Goal: Check status: Check status

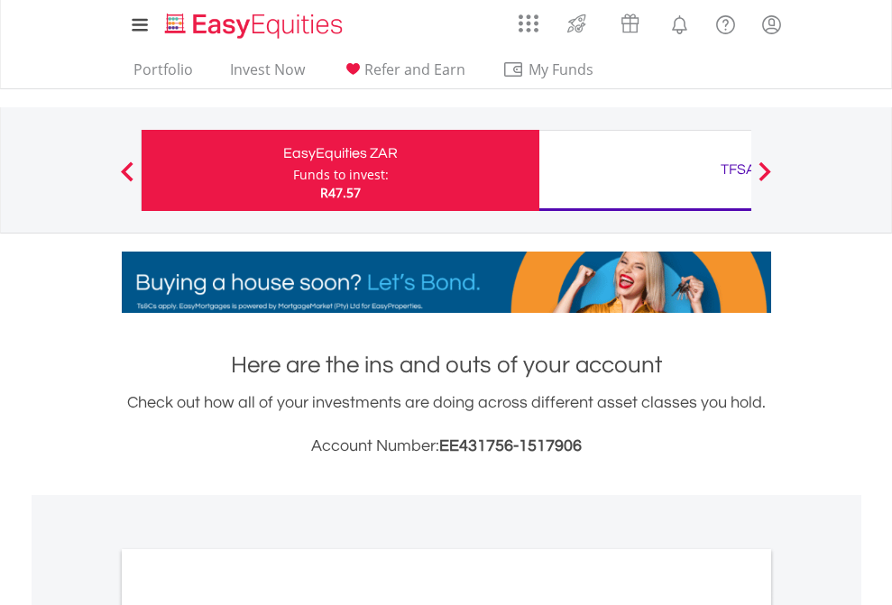
click at [293, 171] on div "Funds to invest:" at bounding box center [341, 175] width 96 height 18
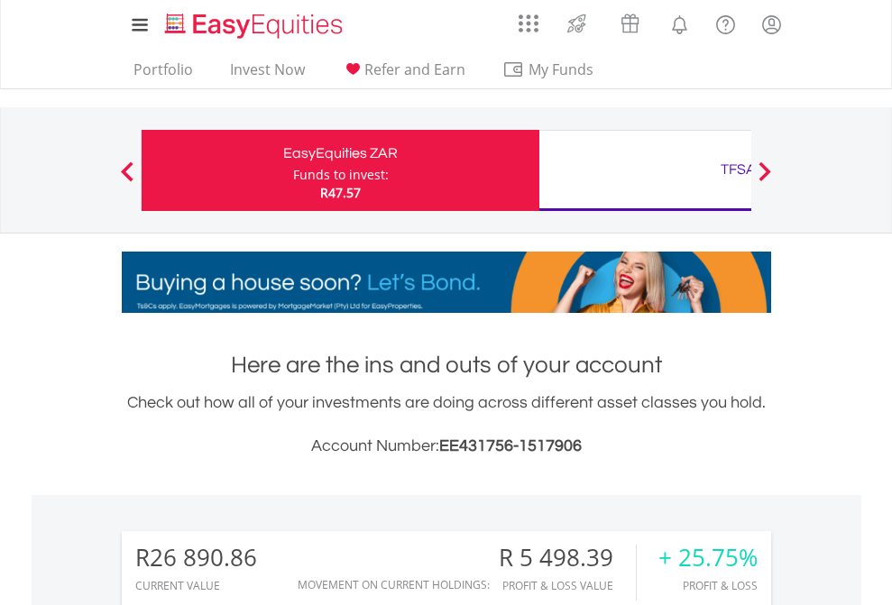
scroll to position [173, 283]
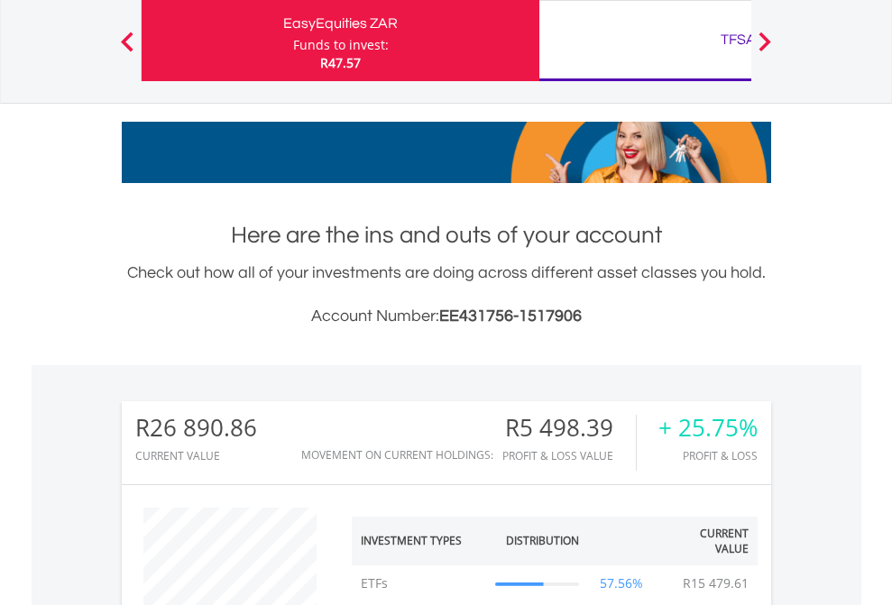
click at [645, 41] on div "TFSA" at bounding box center [738, 39] width 376 height 25
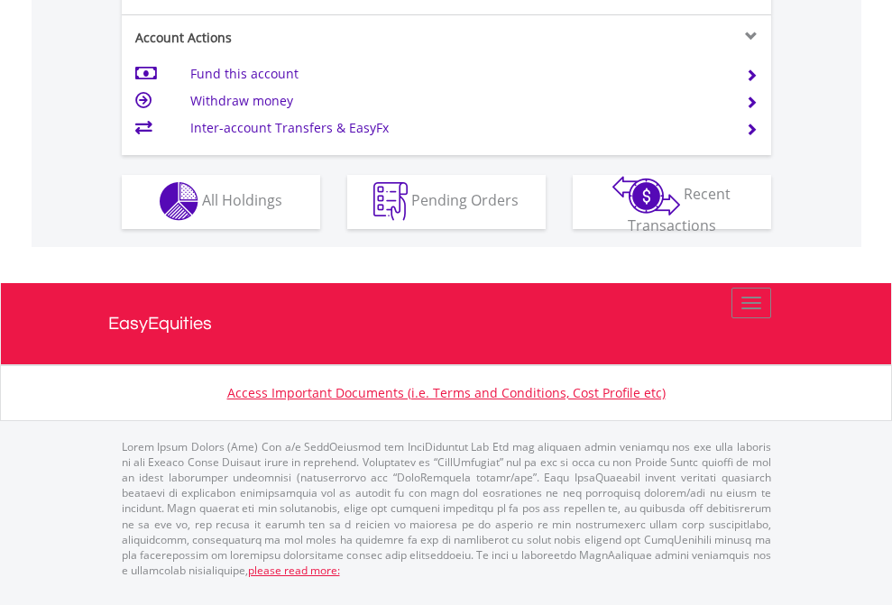
scroll to position [1687, 0]
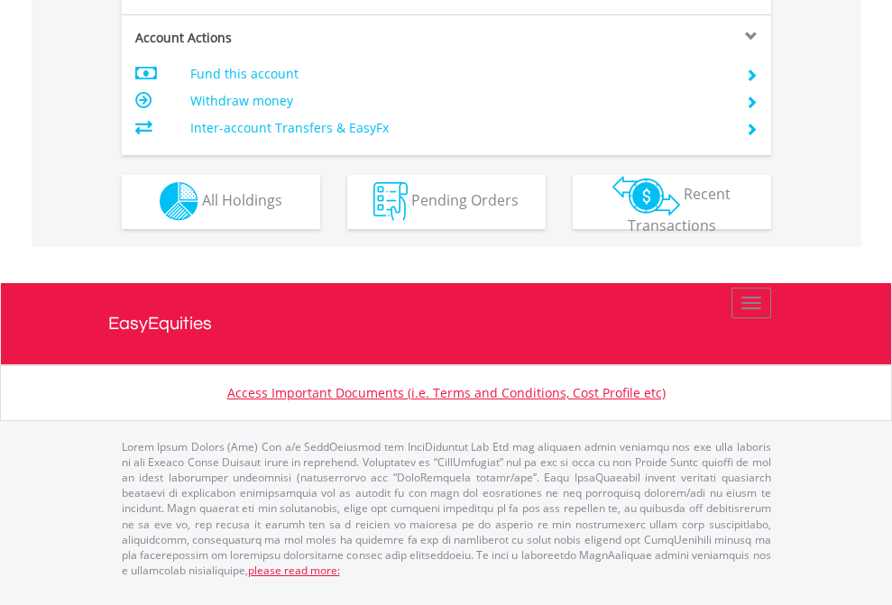
scroll to position [1687, 0]
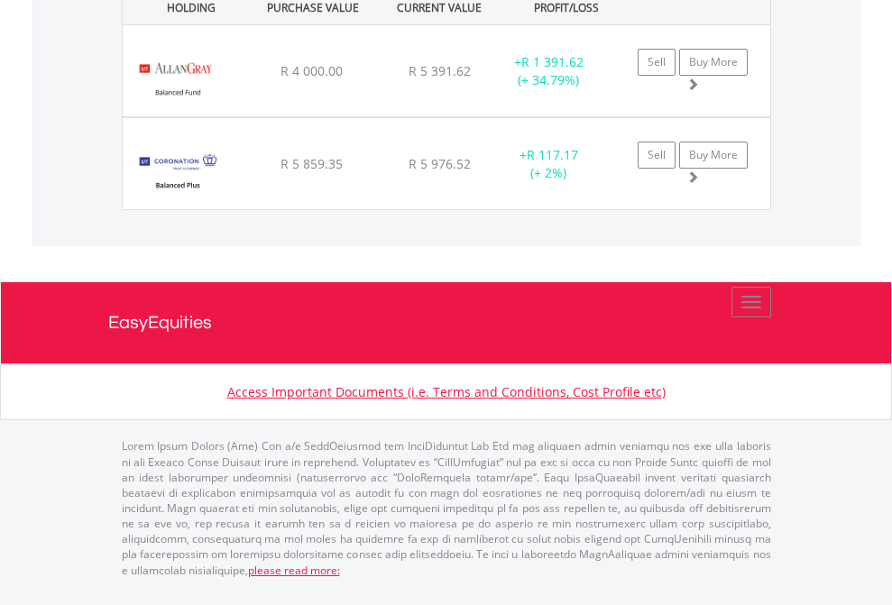
scroll to position [173, 283]
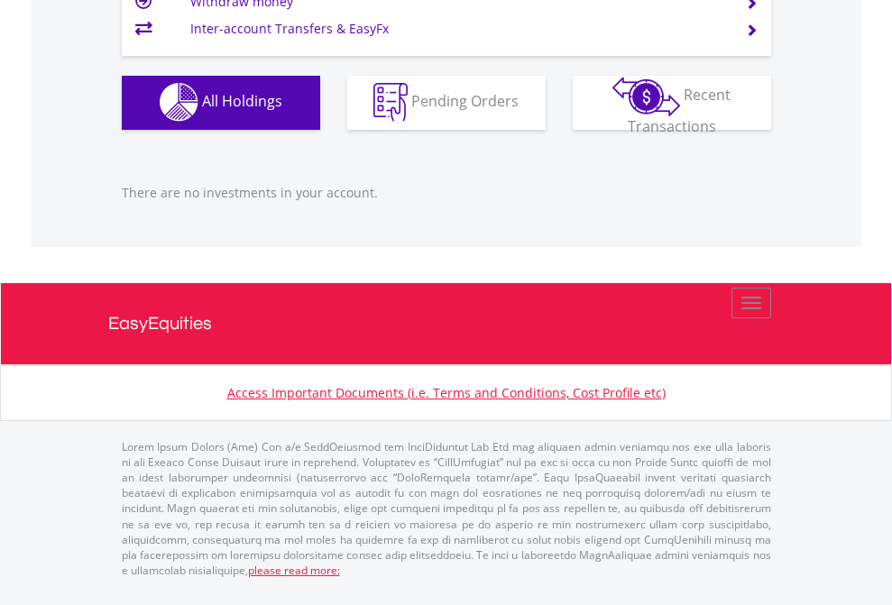
scroll to position [130, 0]
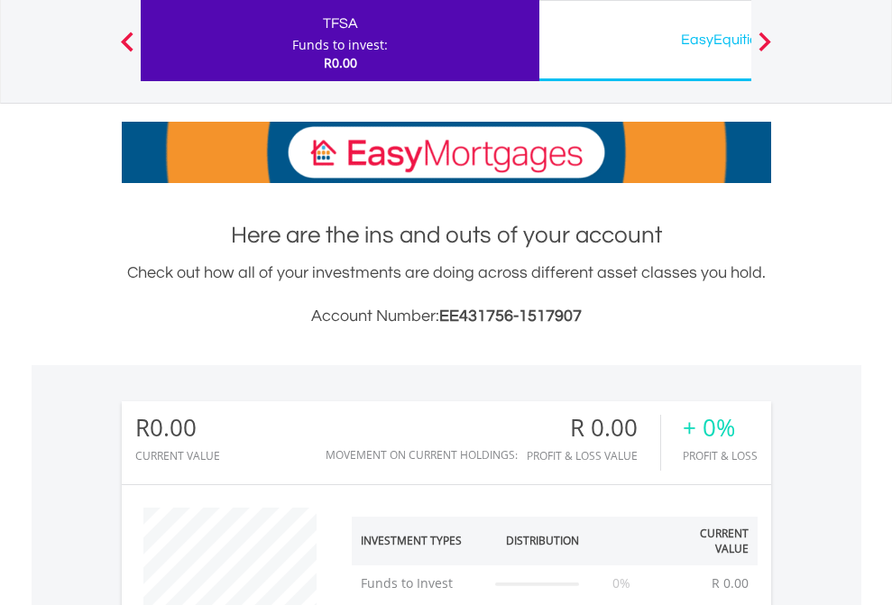
click at [645, 41] on div "EasyEquities USD" at bounding box center [738, 39] width 376 height 25
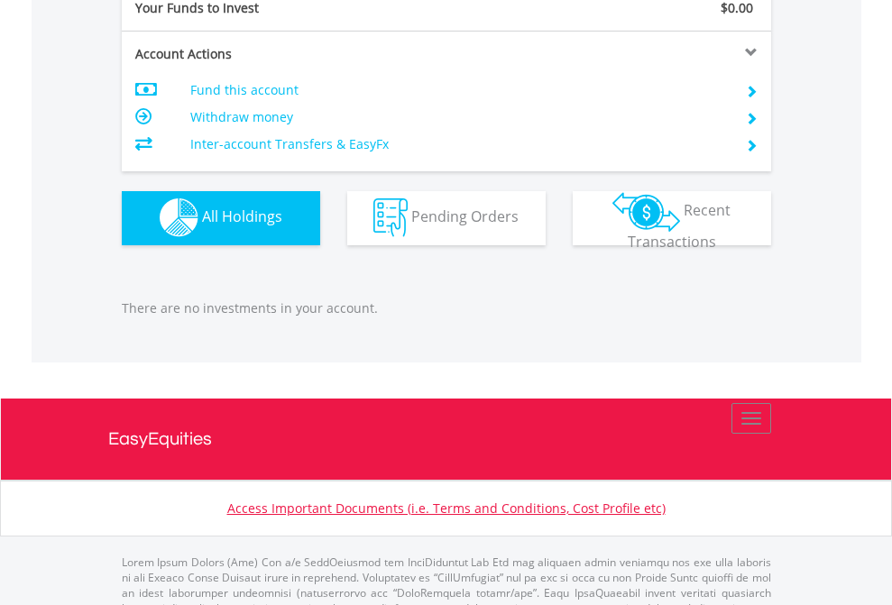
scroll to position [1786, 0]
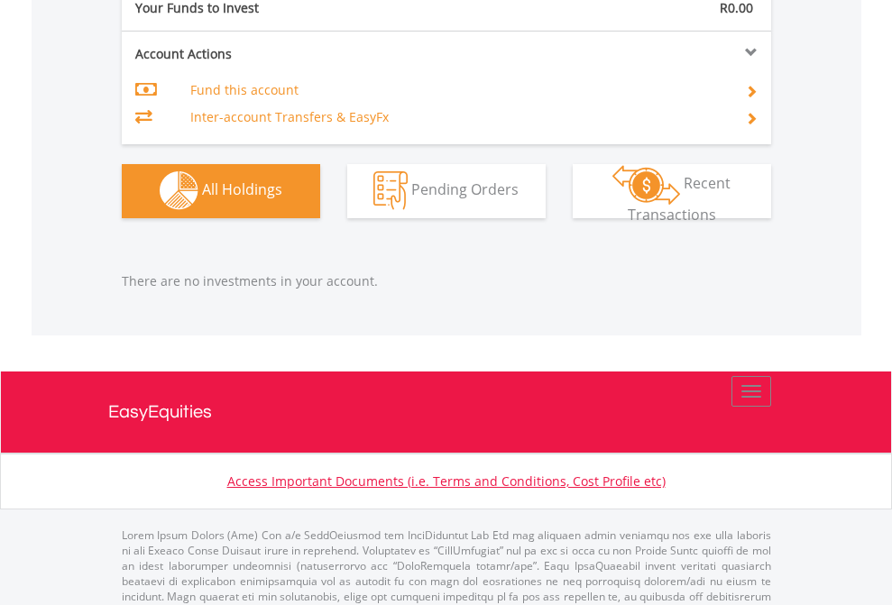
scroll to position [1786, 0]
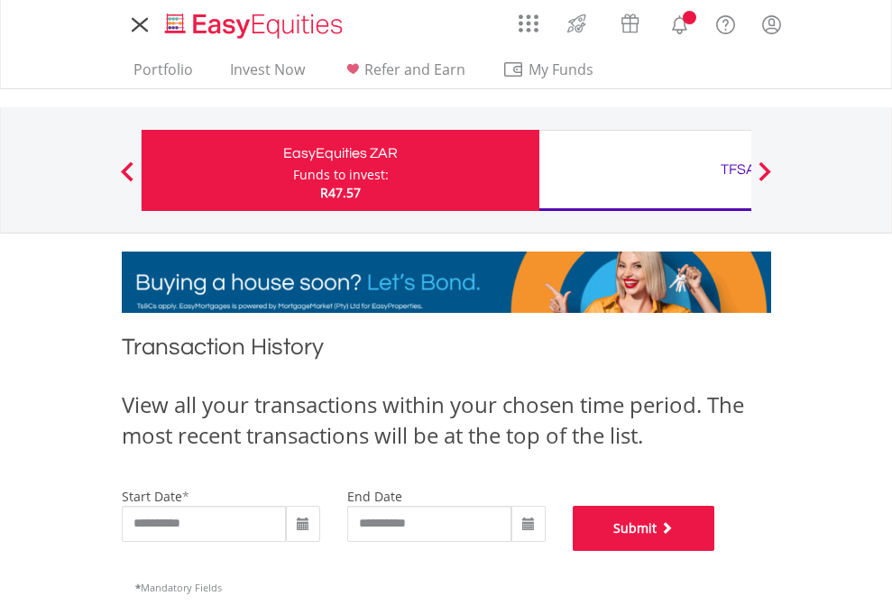
click at [716, 551] on button "Submit" at bounding box center [644, 528] width 143 height 45
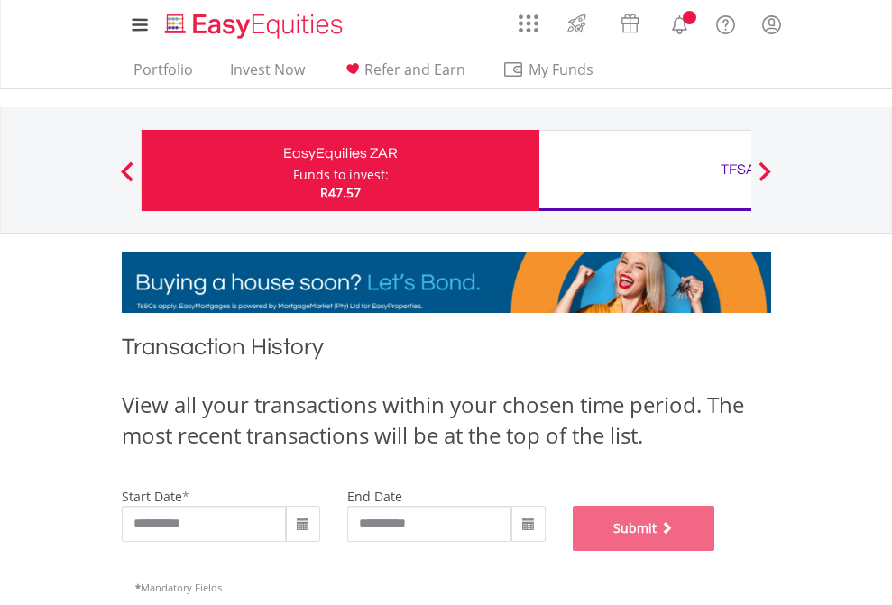
scroll to position [732, 0]
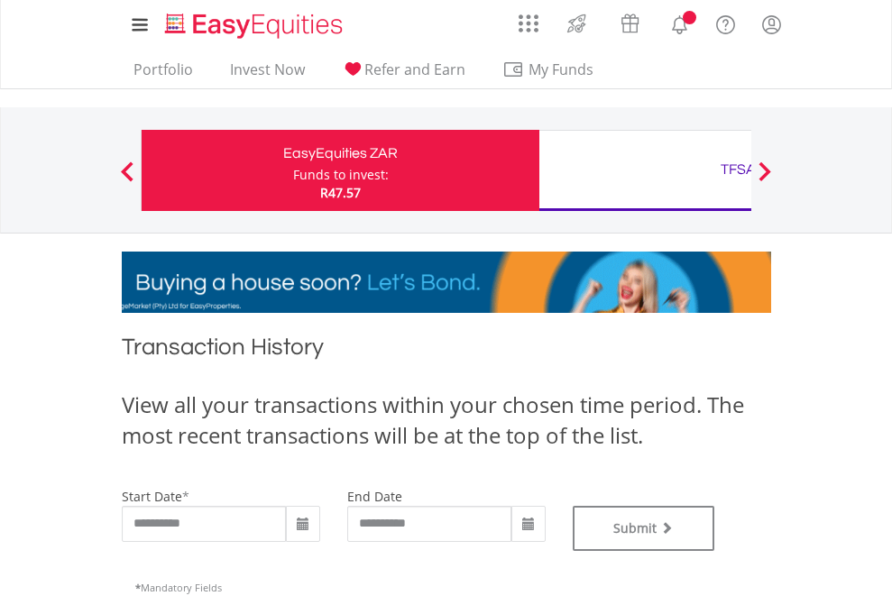
click at [645, 171] on div "TFSA" at bounding box center [738, 169] width 376 height 25
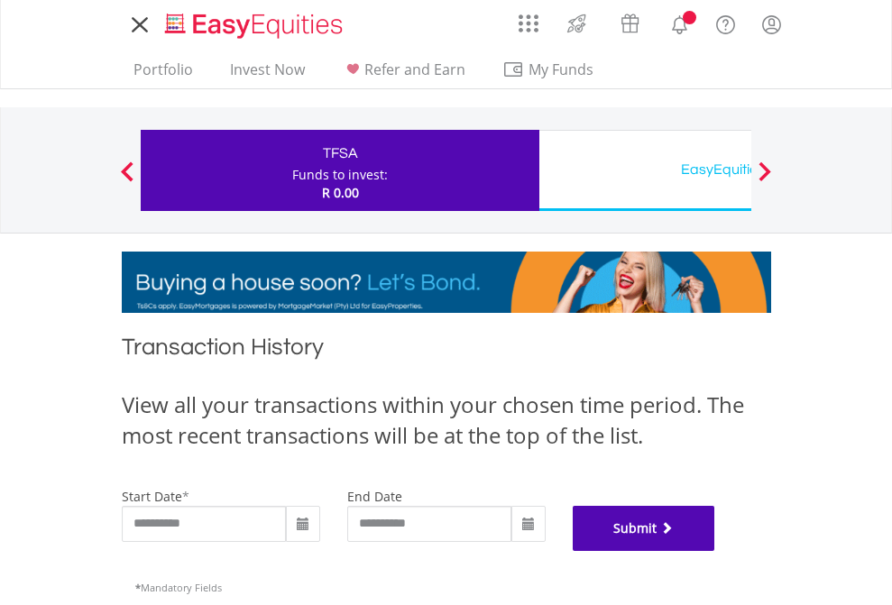
click at [716, 551] on button "Submit" at bounding box center [644, 528] width 143 height 45
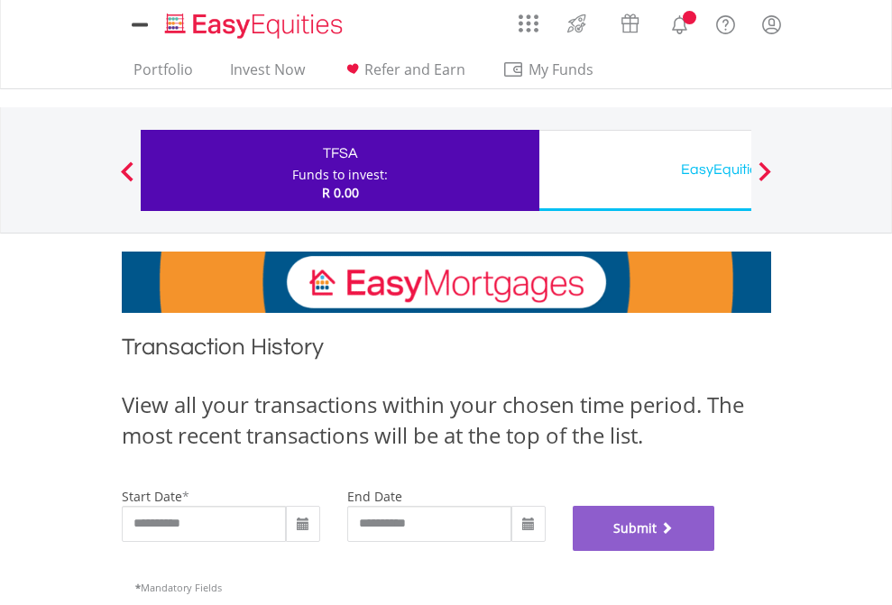
scroll to position [732, 0]
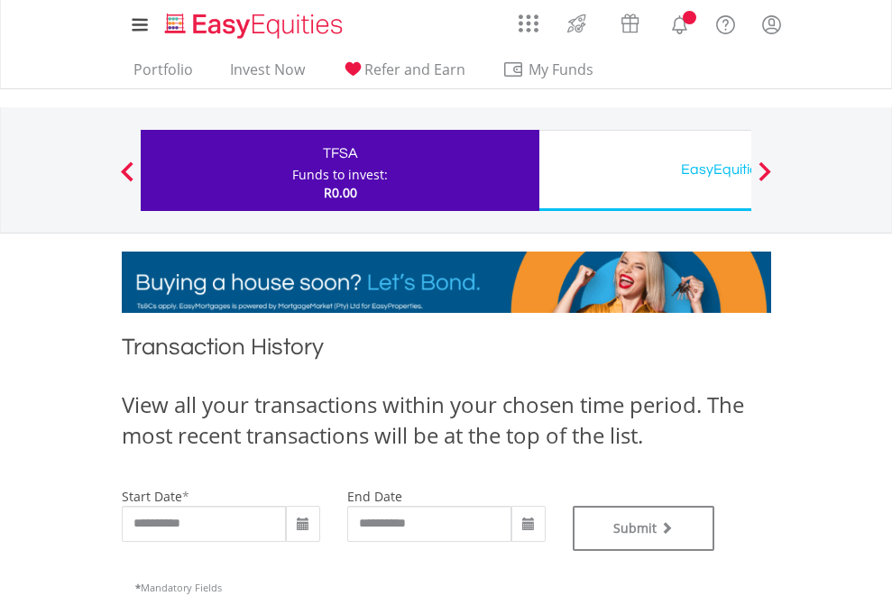
click at [645, 171] on div "EasyEquities USD" at bounding box center [738, 169] width 376 height 25
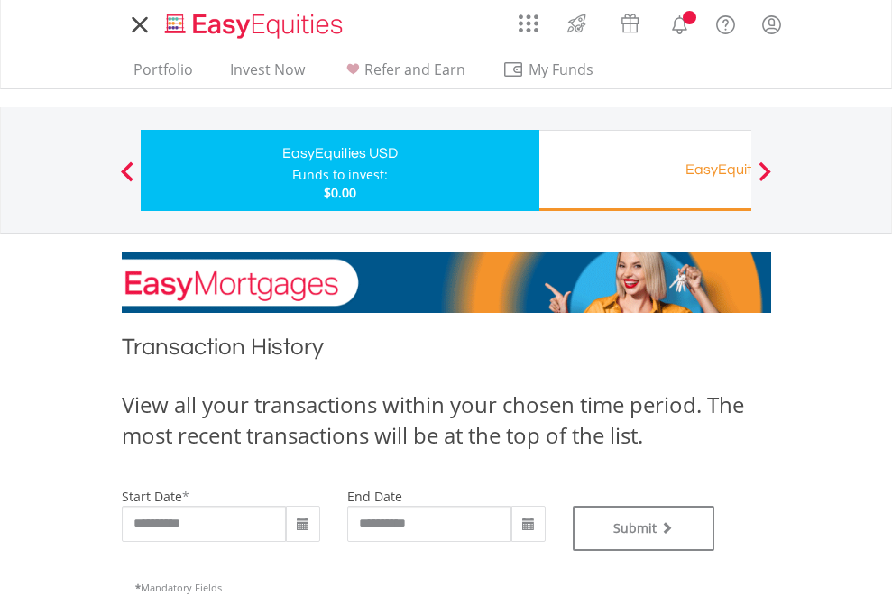
type input "**********"
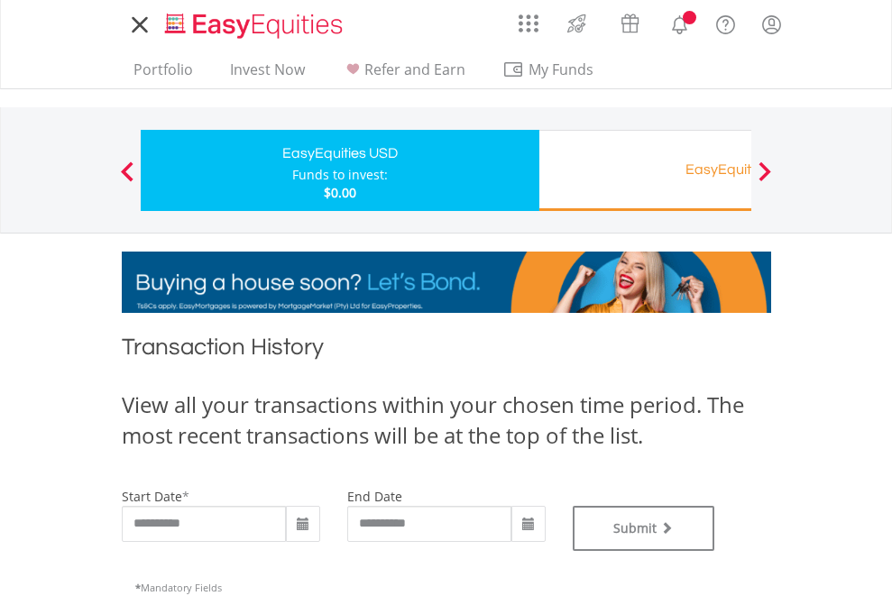
type input "**********"
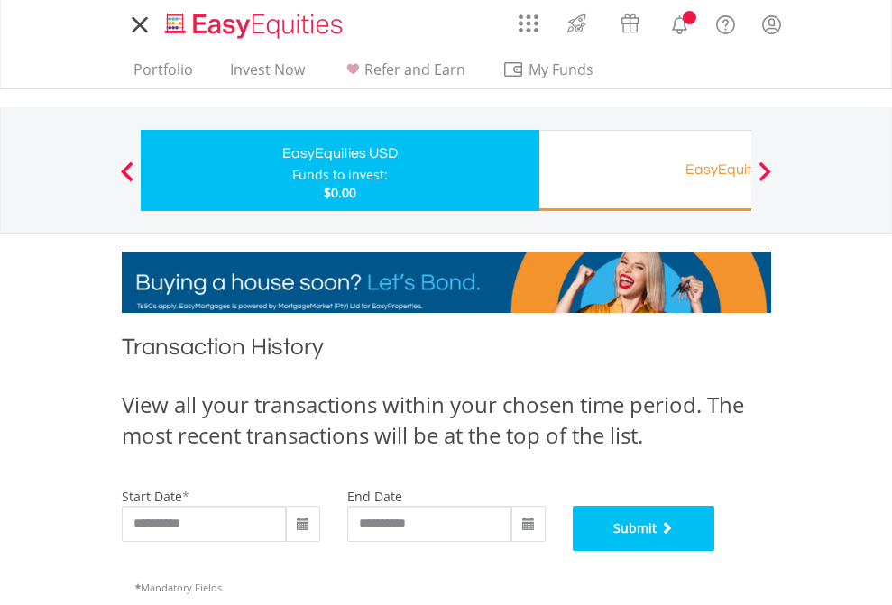
click at [716, 551] on button "Submit" at bounding box center [644, 528] width 143 height 45
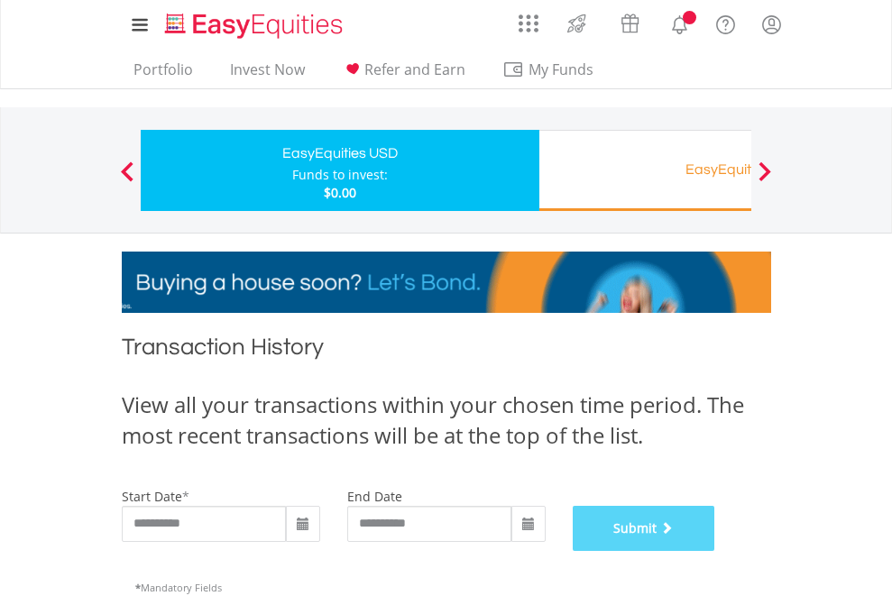
scroll to position [732, 0]
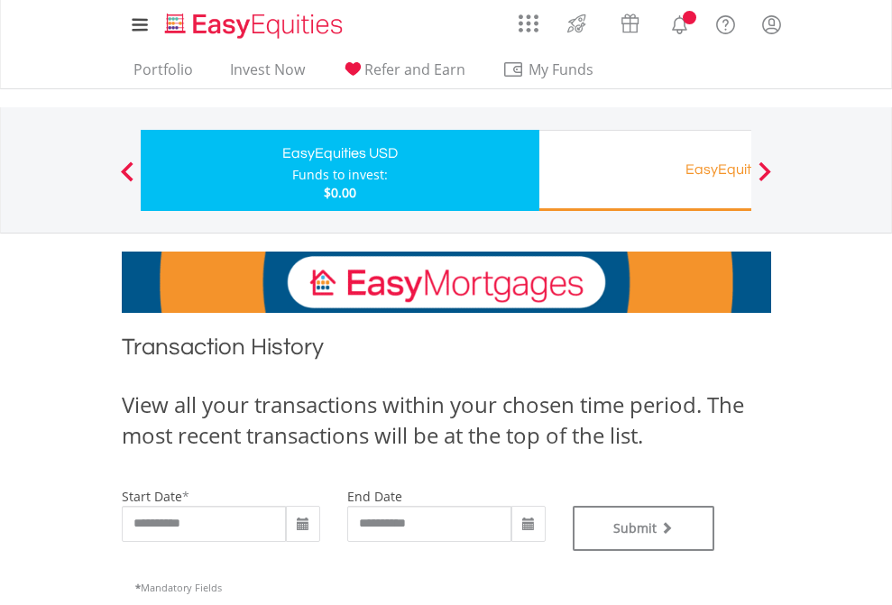
click at [645, 171] on div "EasyEquities RA" at bounding box center [738, 169] width 376 height 25
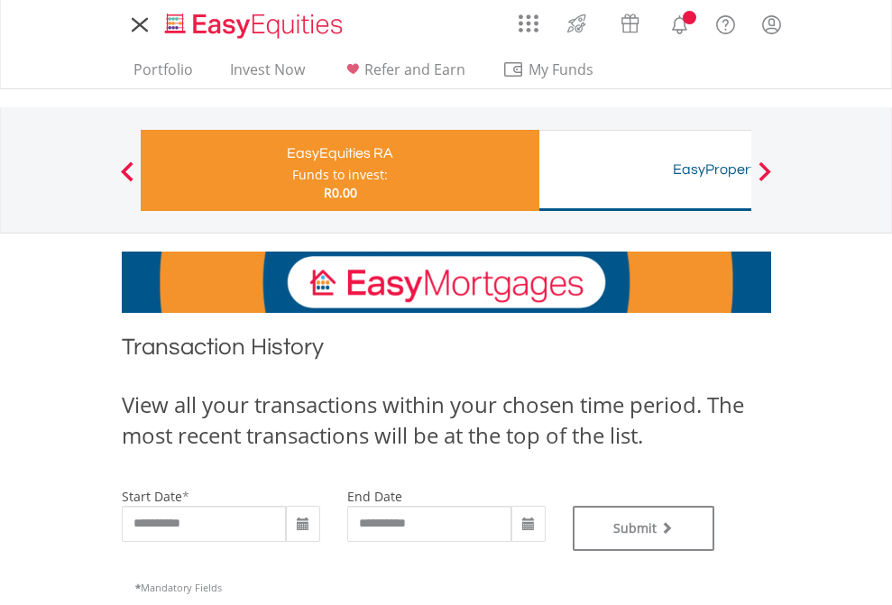
type input "**********"
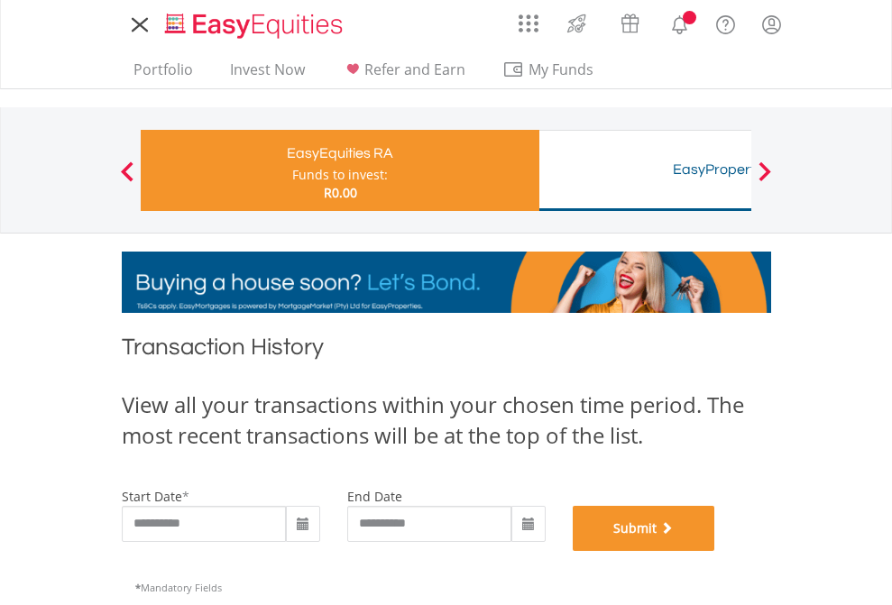
click at [716, 551] on button "Submit" at bounding box center [644, 528] width 143 height 45
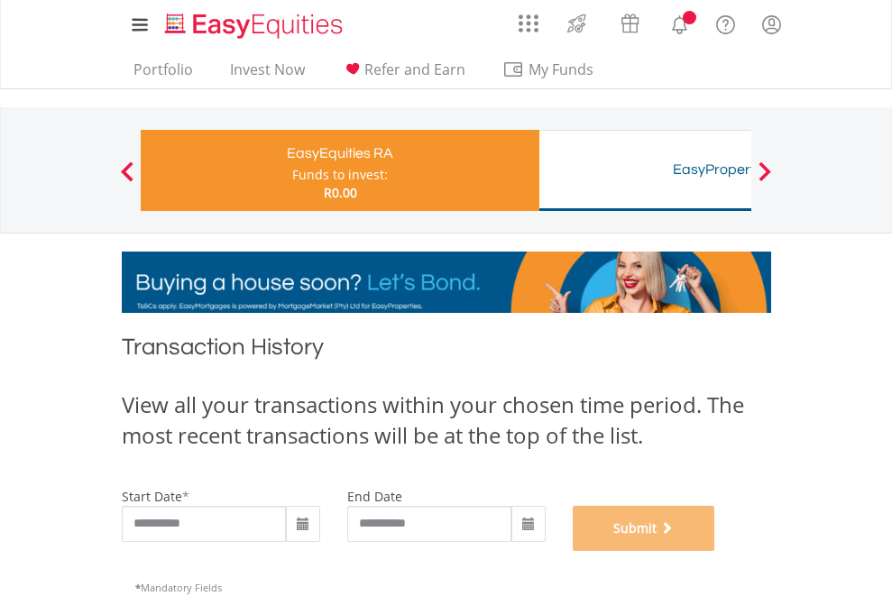
scroll to position [732, 0]
